Goal: Task Accomplishment & Management: Manage account settings

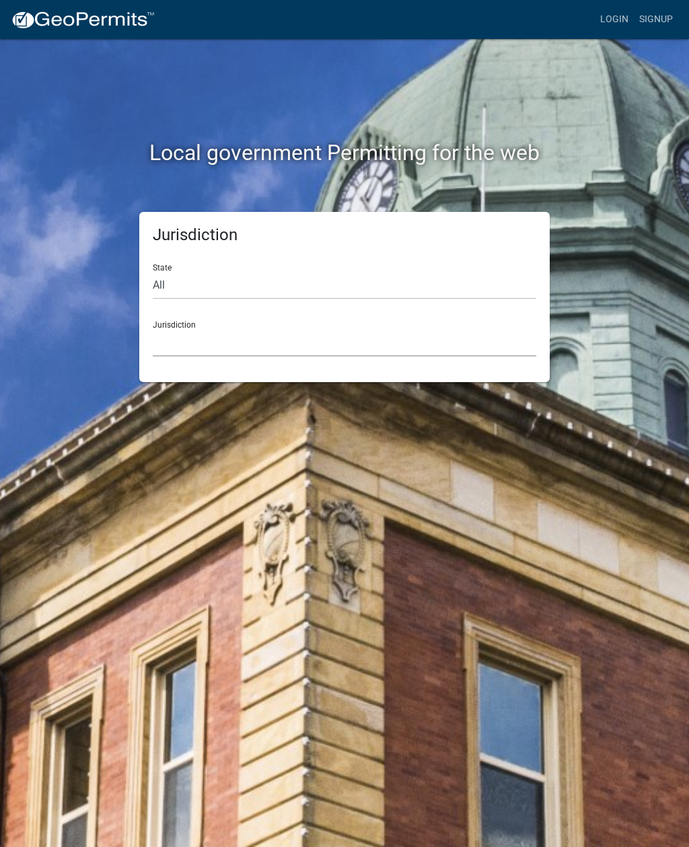
click at [278, 334] on select "[GEOGRAPHIC_DATA], [US_STATE] [GEOGRAPHIC_DATA], [US_STATE][PERSON_NAME][GEOGRA…" at bounding box center [345, 343] width 384 height 28
click at [430, 290] on select "All [US_STATE] [US_STATE] [US_STATE] [US_STATE] [US_STATE] [US_STATE] [US_STATE…" at bounding box center [345, 286] width 384 height 28
select select "[US_STATE]"
click at [409, 355] on select "[GEOGRAPHIC_DATA], [US_STATE][PERSON_NAME][GEOGRAPHIC_DATA], [US_STATE][PERSON_…" at bounding box center [345, 343] width 384 height 28
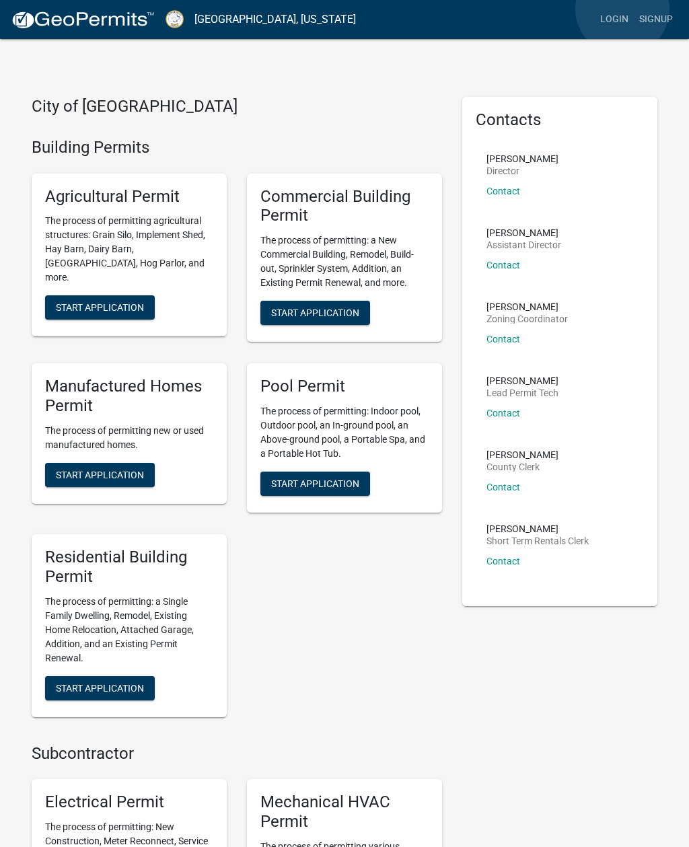
click at [623, 9] on link "Login" at bounding box center [614, 20] width 39 height 26
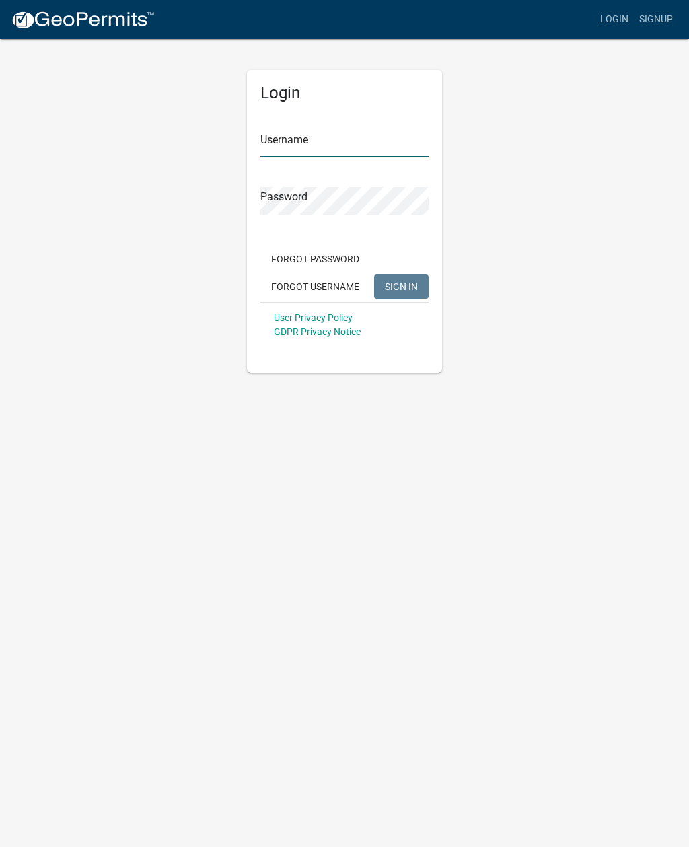
click at [322, 145] on input "Username" at bounding box center [344, 144] width 168 height 28
type input "TheSochFamily"
click at [401, 286] on button "SIGN IN" at bounding box center [401, 287] width 55 height 24
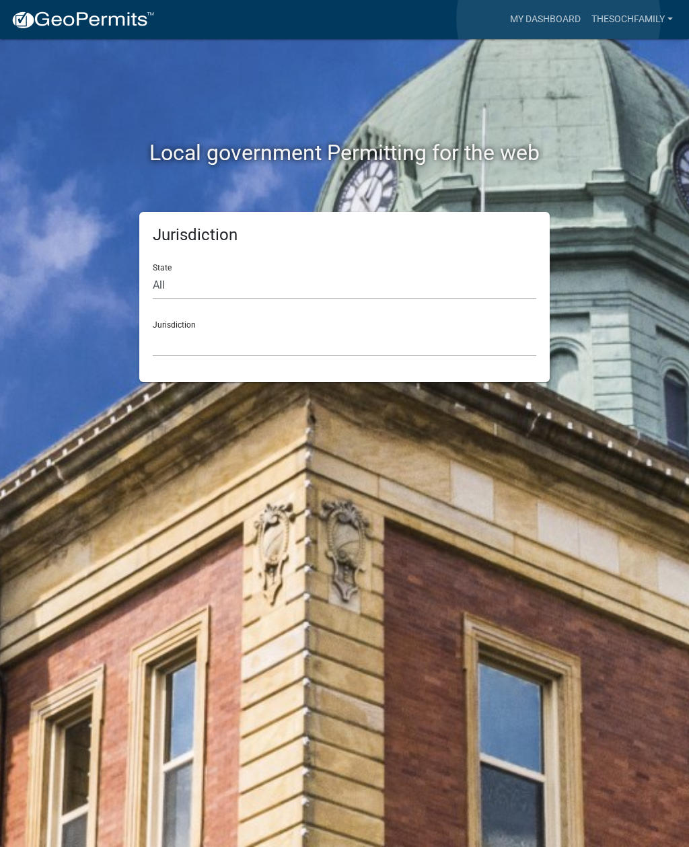
click at [559, 20] on link "My Dashboard" at bounding box center [545, 20] width 81 height 26
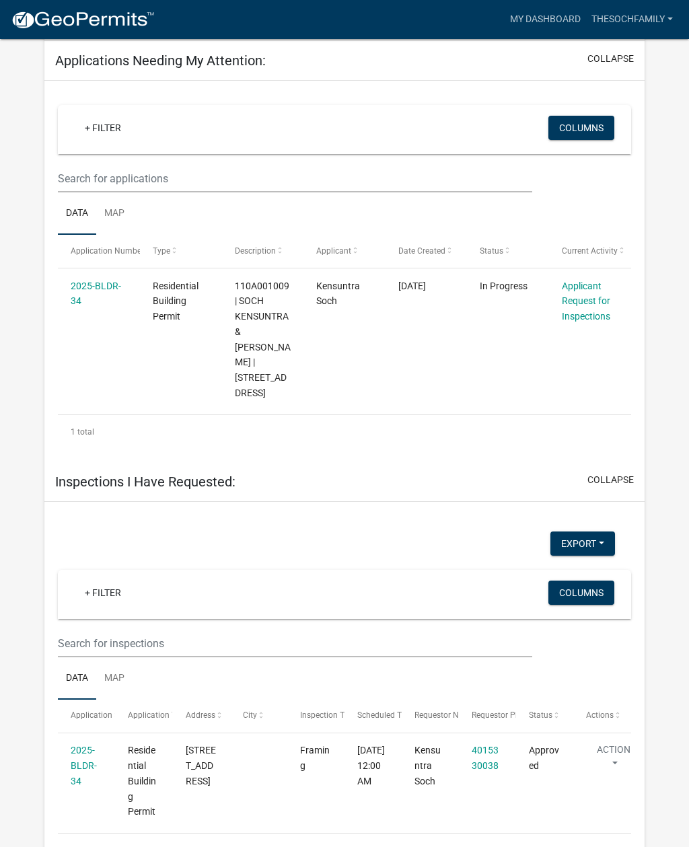
scroll to position [582, 0]
